Goal: Find specific page/section: Find specific page/section

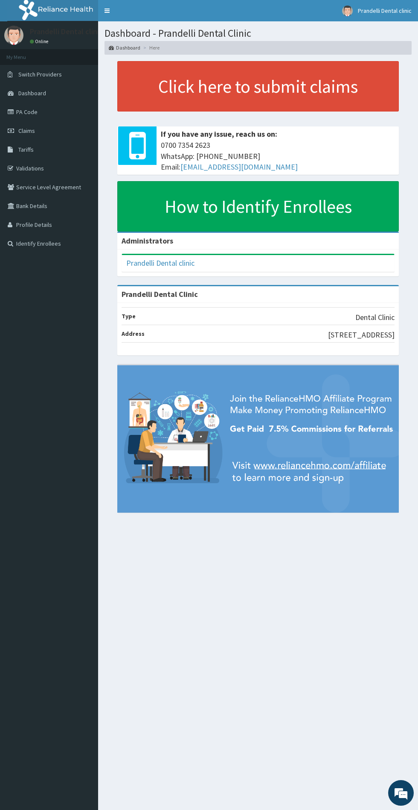
click at [417, 557] on div "Dashboard - Prandelli Dental Clinic Dashboard Here Click here to submit claims …" at bounding box center [258, 428] width 320 height 814
click at [23, 116] on link "PA Code" at bounding box center [49, 111] width 98 height 19
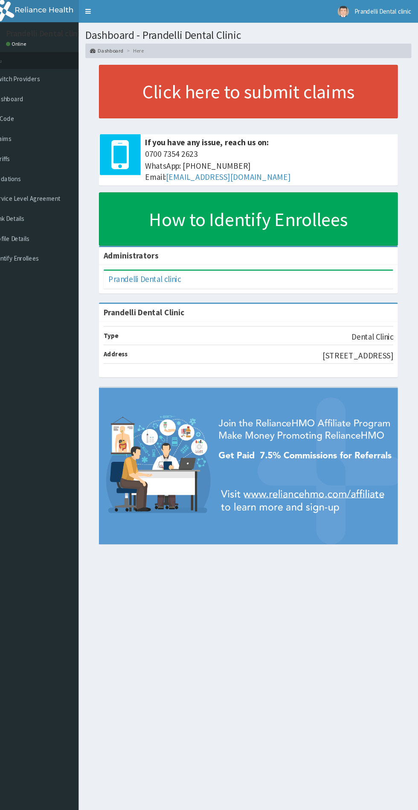
click at [417, 691] on div "Dashboard - Prandelli Dental Clinic Dashboard Here Click here to submit claims …" at bounding box center [258, 428] width 320 height 814
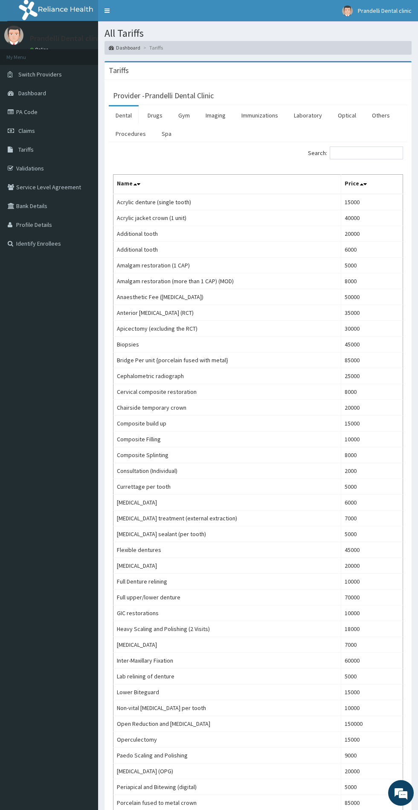
click at [57, 104] on link "PA Code" at bounding box center [49, 111] width 98 height 19
